Goal: Find specific page/section: Find specific page/section

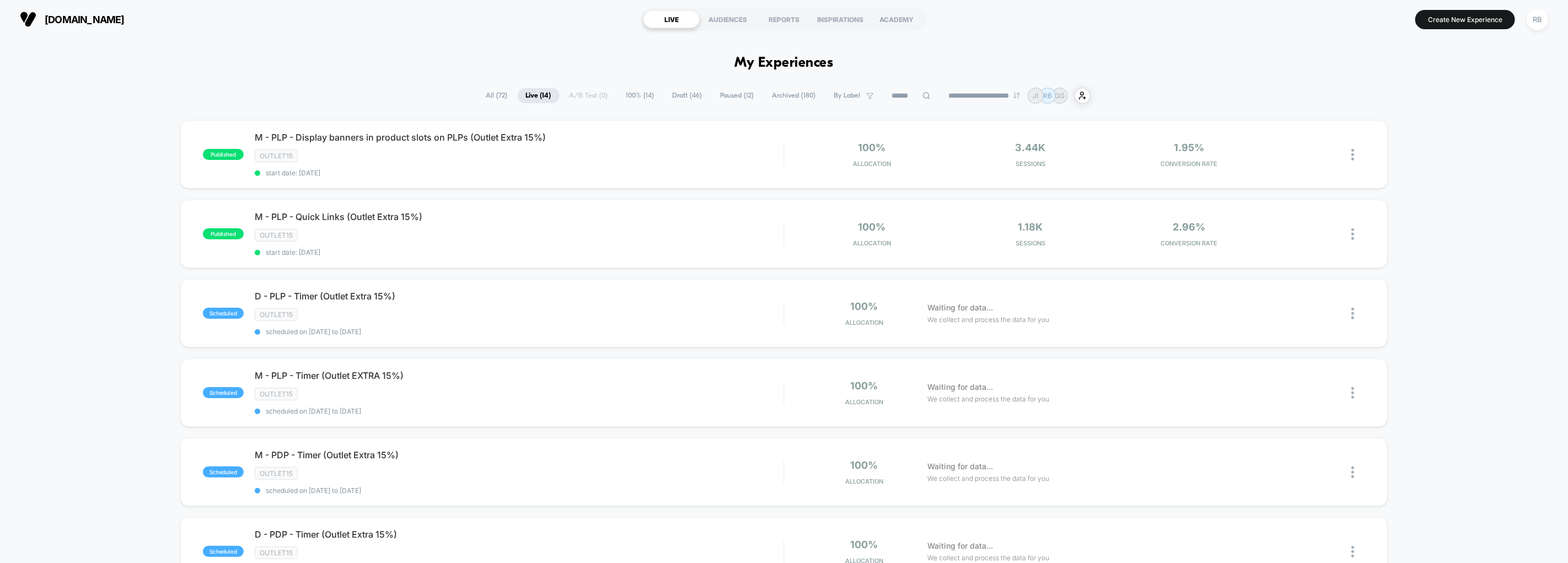
click at [870, 97] on span "By Label" at bounding box center [854, 95] width 56 height 15
click at [922, 95] on icon at bounding box center [926, 95] width 8 height 8
type input "*"
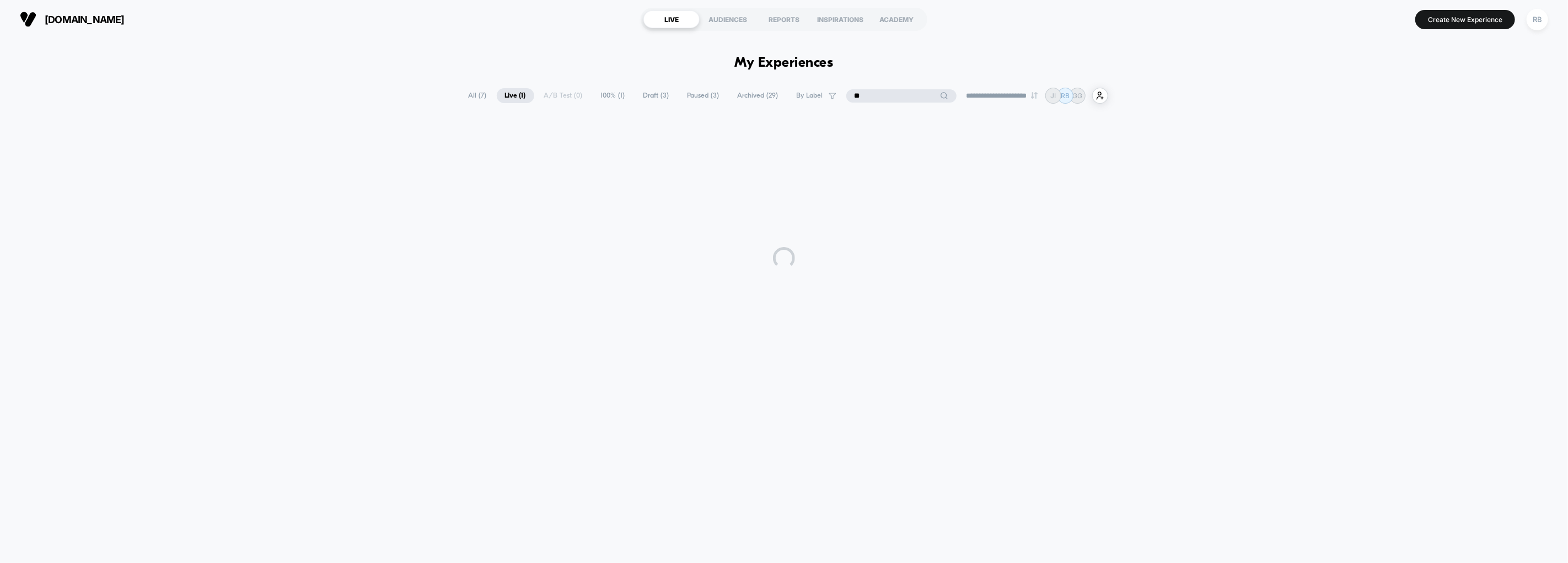
type input "*"
